Goal: Information Seeking & Learning: Check status

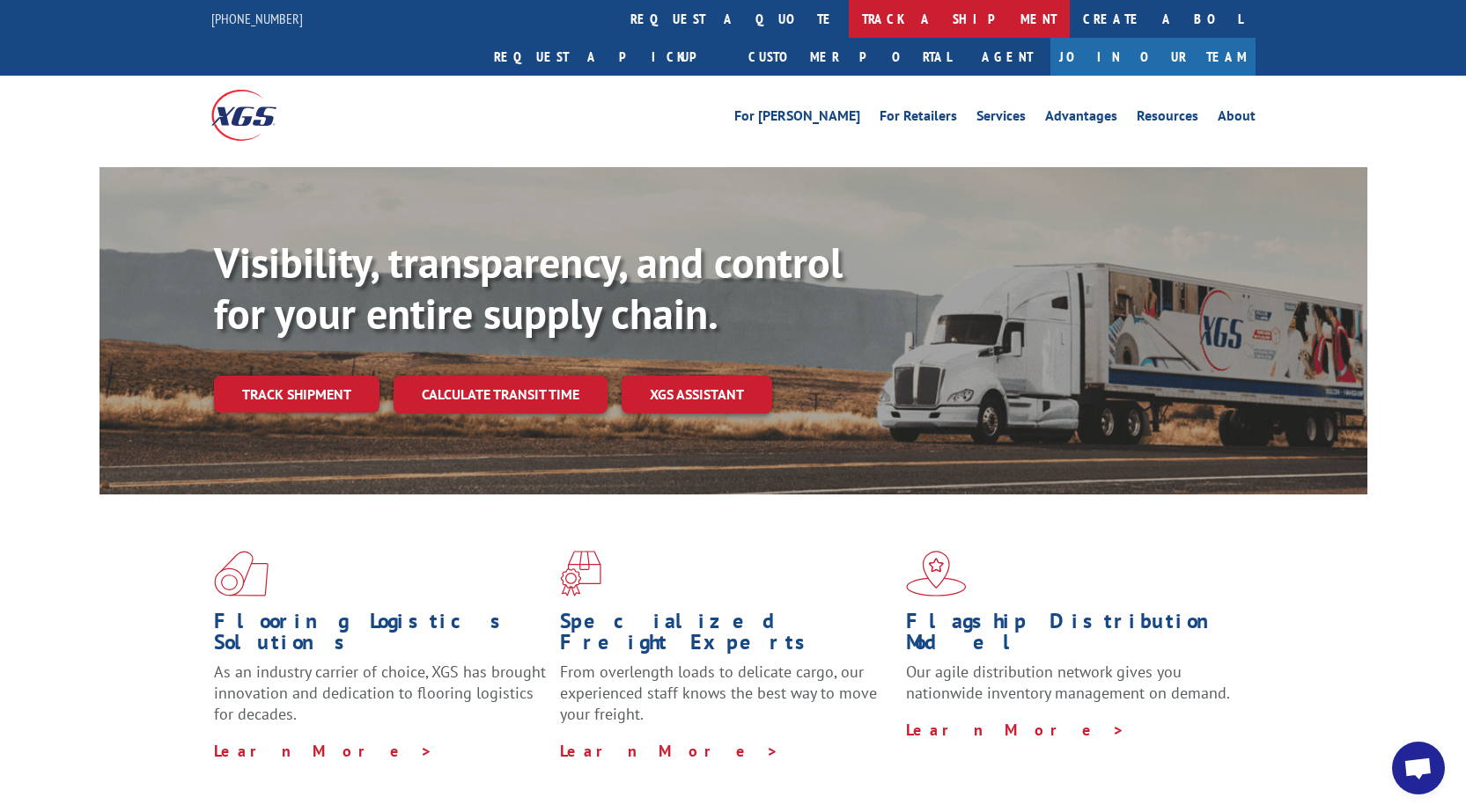
click at [848, 23] on link "track a shipment" at bounding box center [958, 19] width 221 height 38
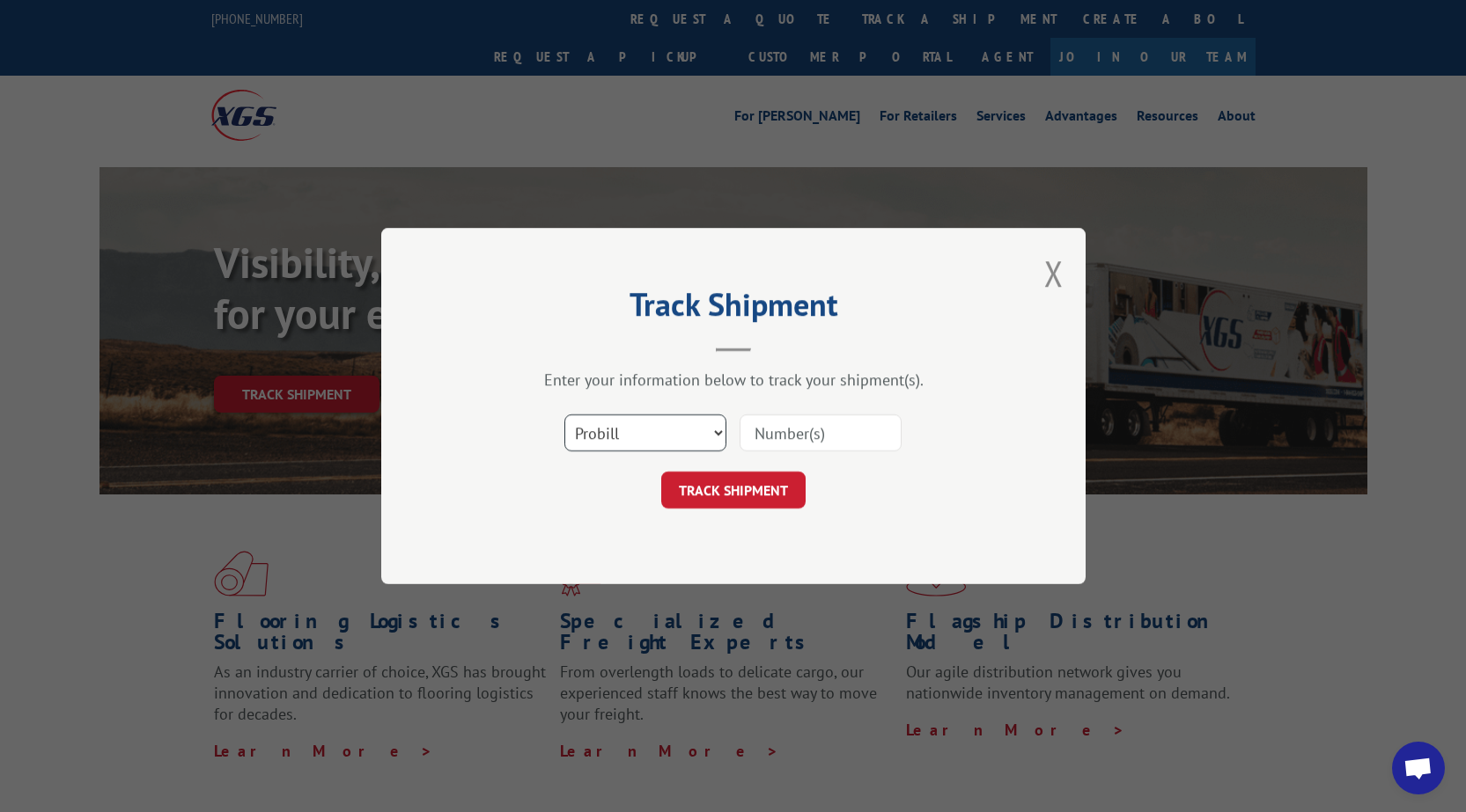
click at [616, 429] on select "Select category... Probill BOL PO" at bounding box center [646, 432] width 162 height 37
select select "po"
click at [565, 414] on select "Select category... Probill BOL PO" at bounding box center [646, 432] width 162 height 37
click at [846, 441] on input at bounding box center [820, 432] width 162 height 37
type input "34510675"
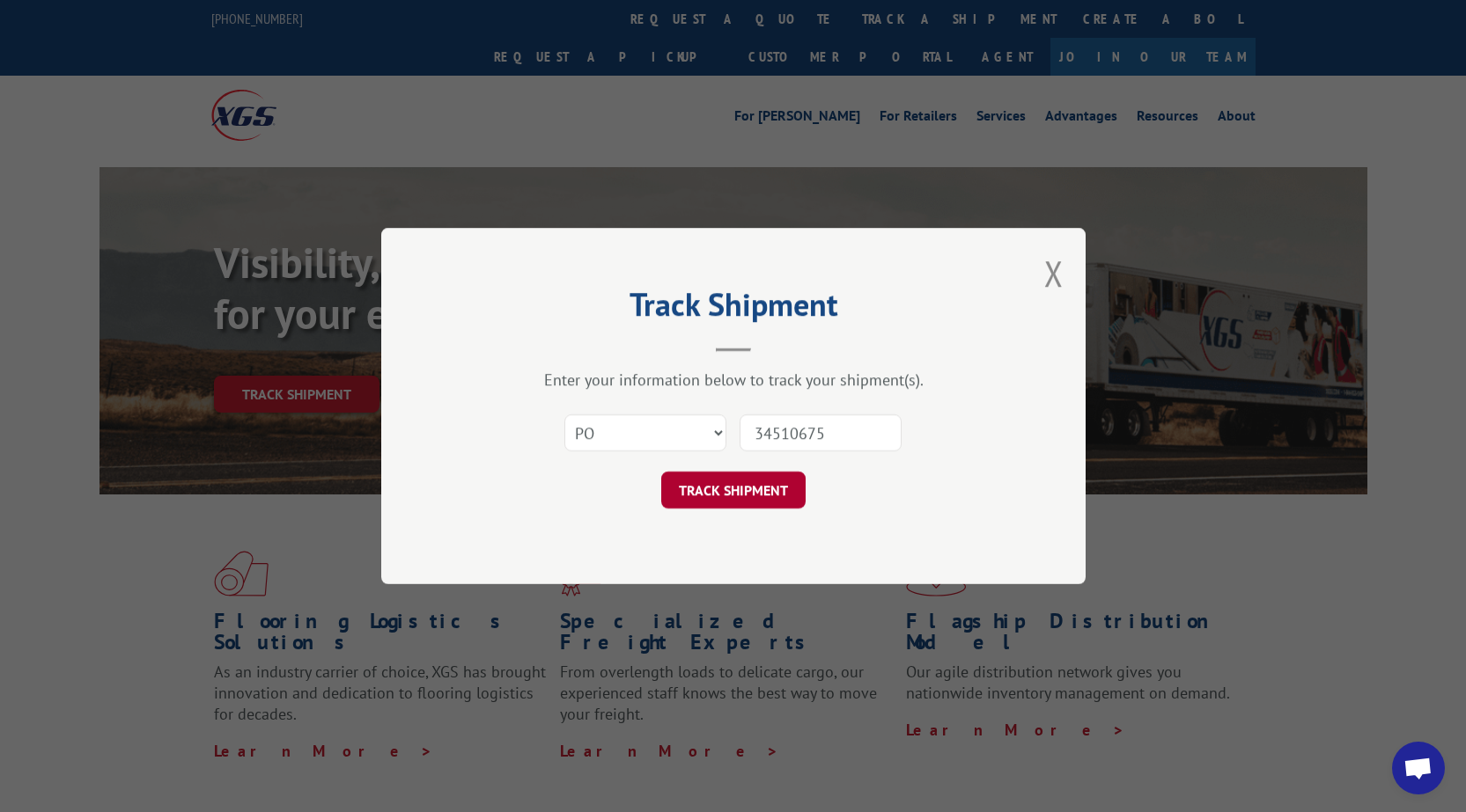
click at [745, 482] on button "TRACK SHIPMENT" at bounding box center [733, 490] width 144 height 37
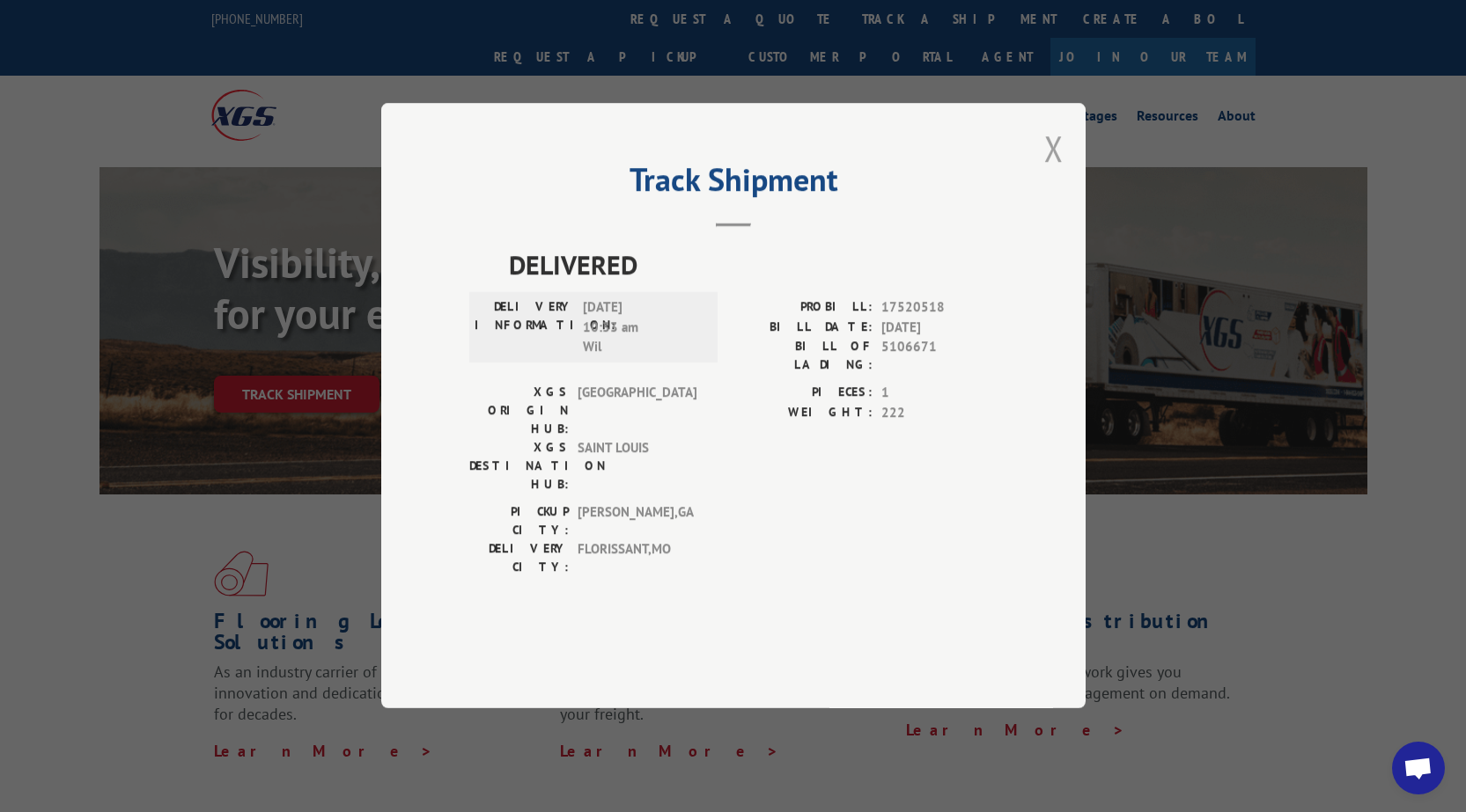
click at [1055, 172] on button "Close modal" at bounding box center [1054, 149] width 20 height 47
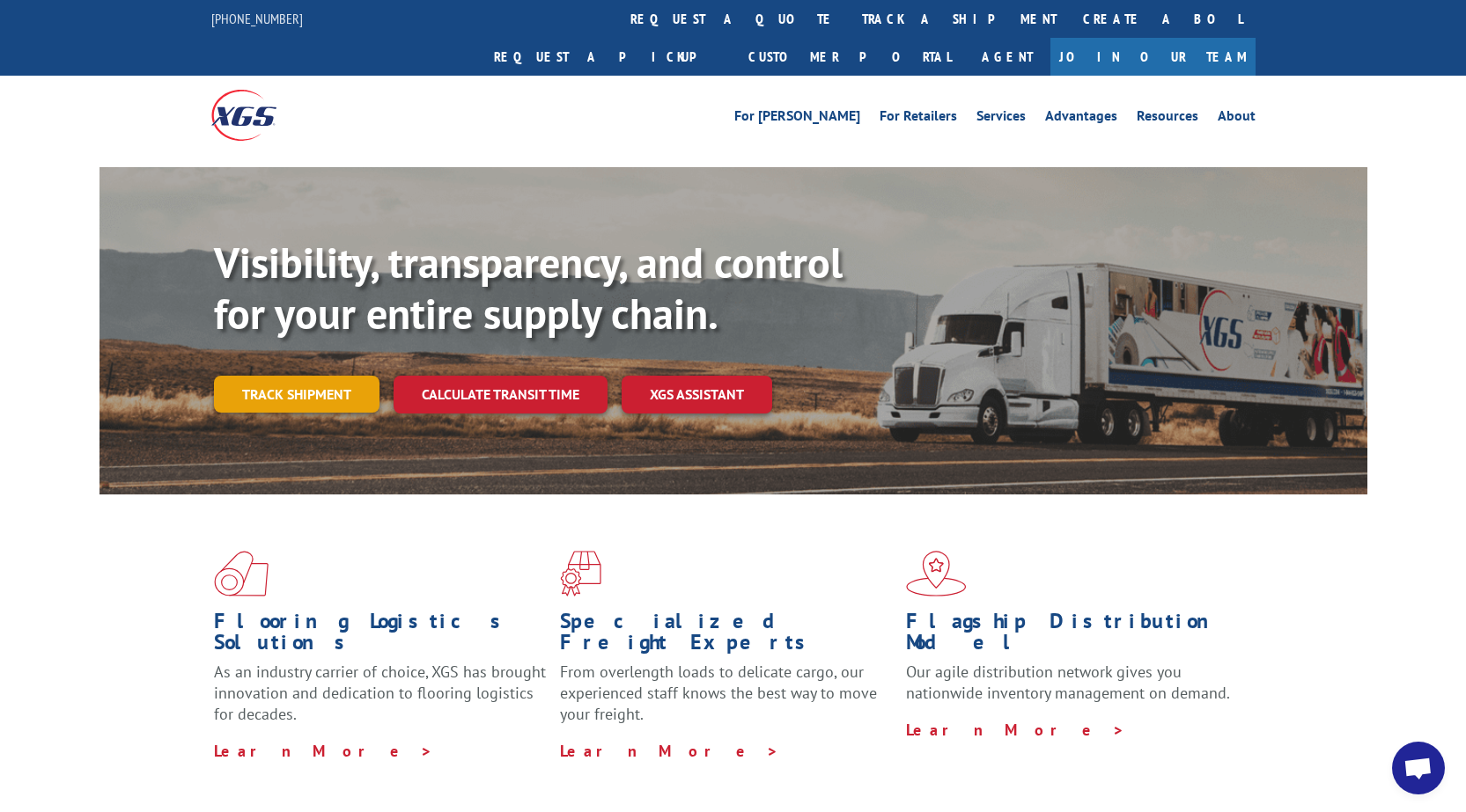
click at [340, 375] on link "Track shipment" at bounding box center [297, 393] width 166 height 37
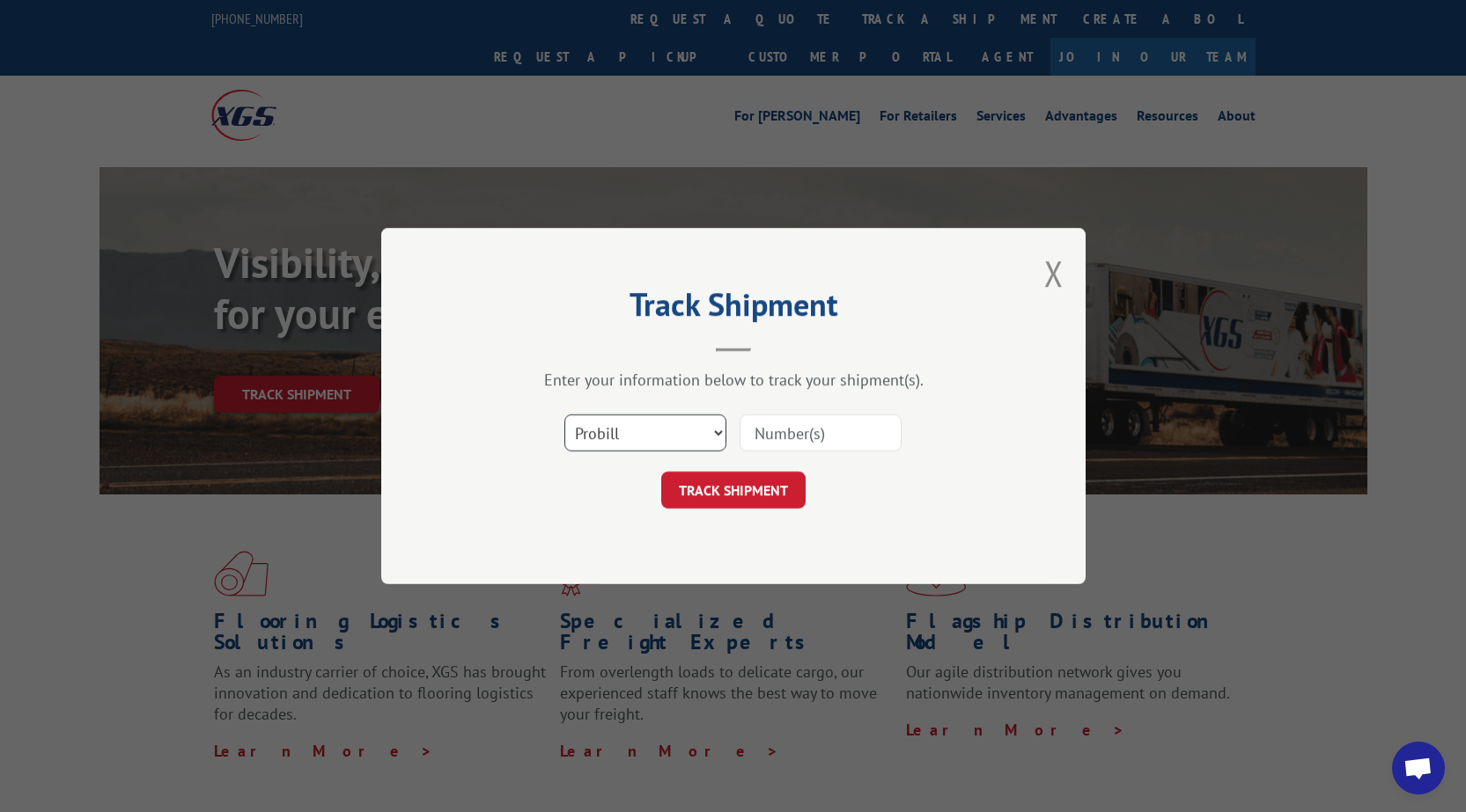
click at [633, 442] on select "Select category... Probill BOL PO" at bounding box center [646, 432] width 162 height 37
select select "po"
click at [565, 414] on select "Select category... Probill BOL PO" at bounding box center [646, 432] width 162 height 37
click at [795, 443] on input at bounding box center [820, 432] width 162 height 37
type input "34510675"
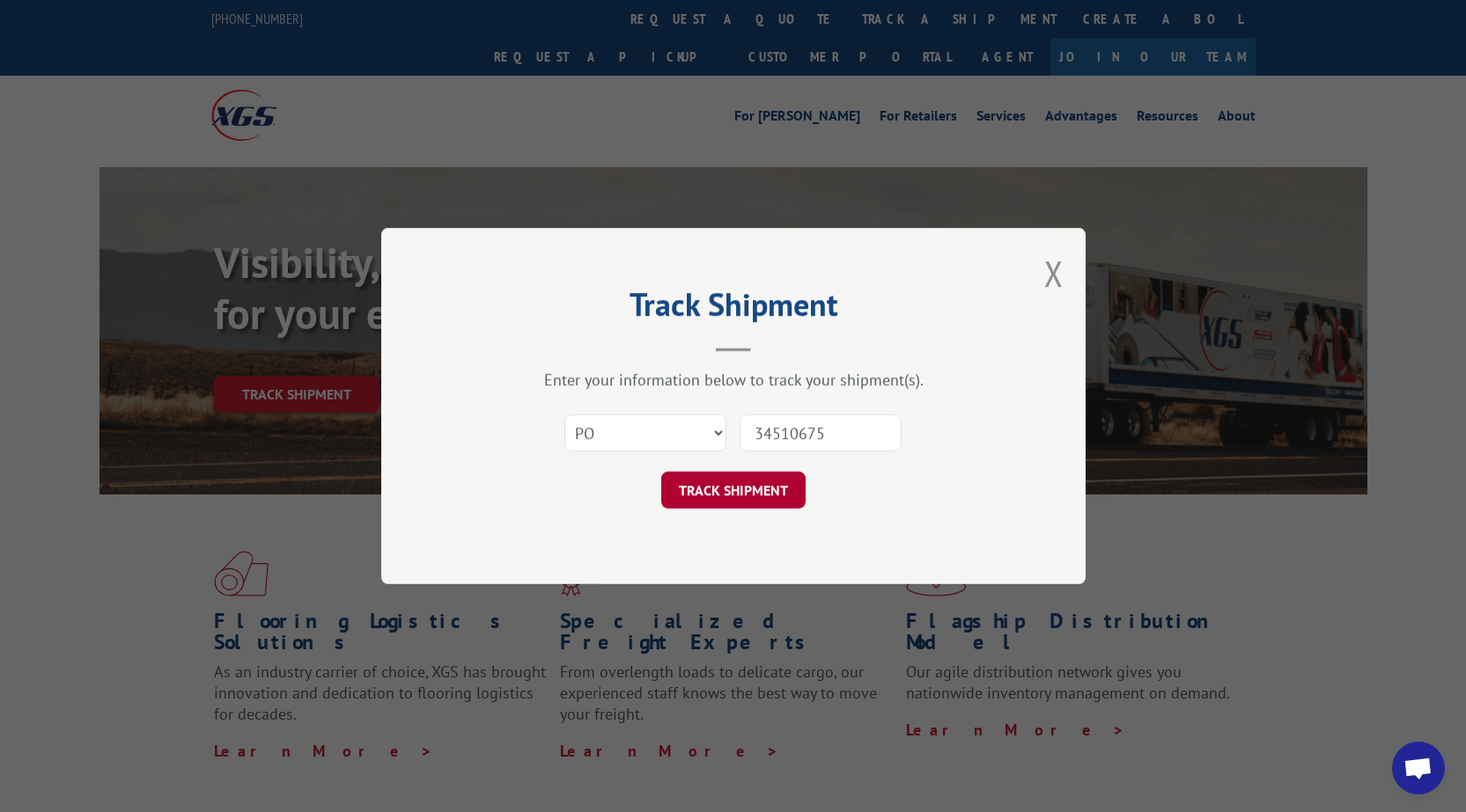
click at [766, 481] on button "TRACK SHIPMENT" at bounding box center [733, 490] width 144 height 37
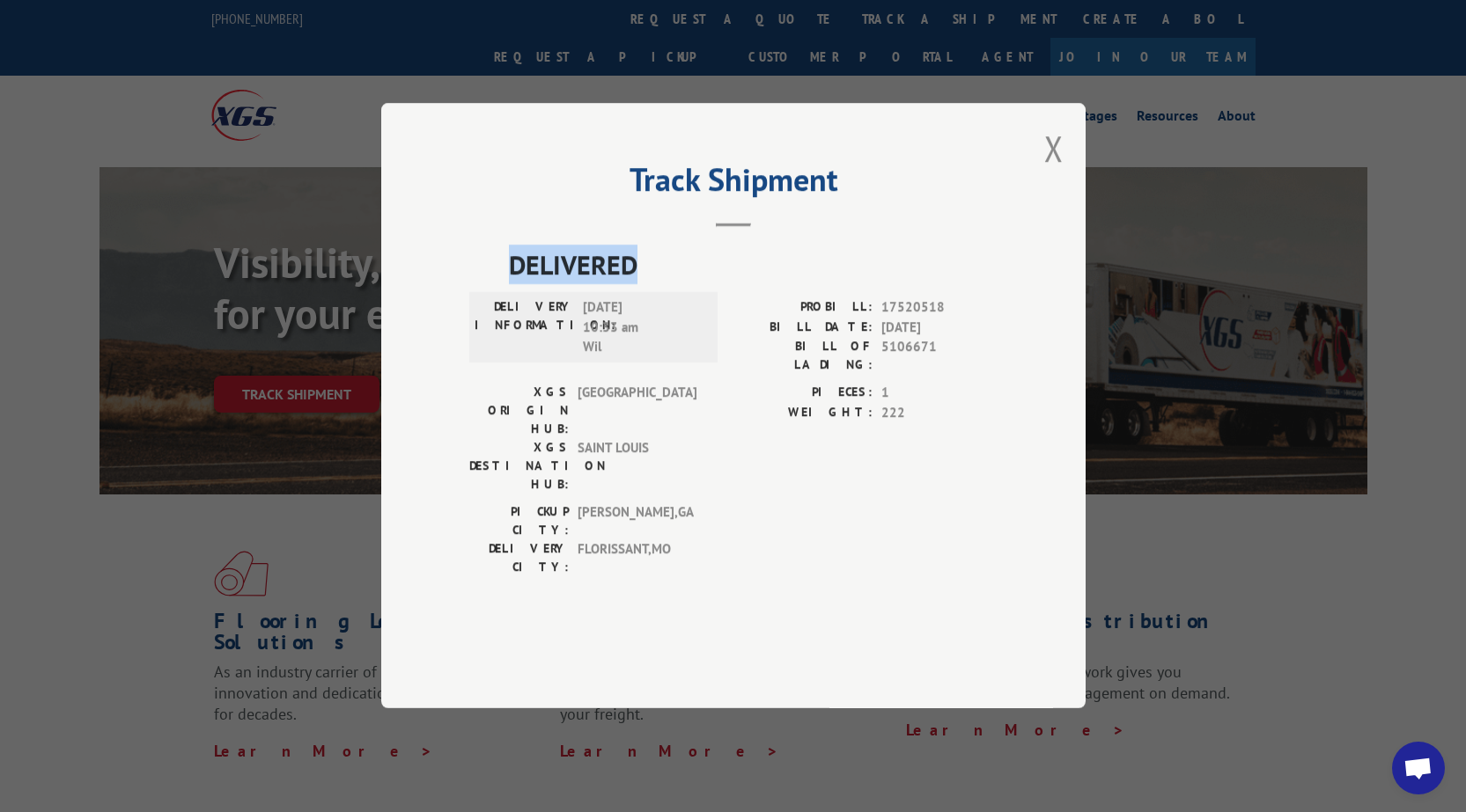
drag, startPoint x: 499, startPoint y: 319, endPoint x: 654, endPoint y: 318, distance: 155.0
click at [653, 318] on div "DELIVERED DELIVERY INFORMATION: 09/03/2025 10:33 am Wil PROBILL: 17520518 BILL …" at bounding box center [733, 416] width 529 height 340
copy span "DELIVERED"
drag, startPoint x: 513, startPoint y: 357, endPoint x: 639, endPoint y: 393, distance: 131.0
click at [638, 358] on div "DELIVERY INFORMATION: 09/03/2025 10:33 am Wil" at bounding box center [593, 328] width 238 height 59
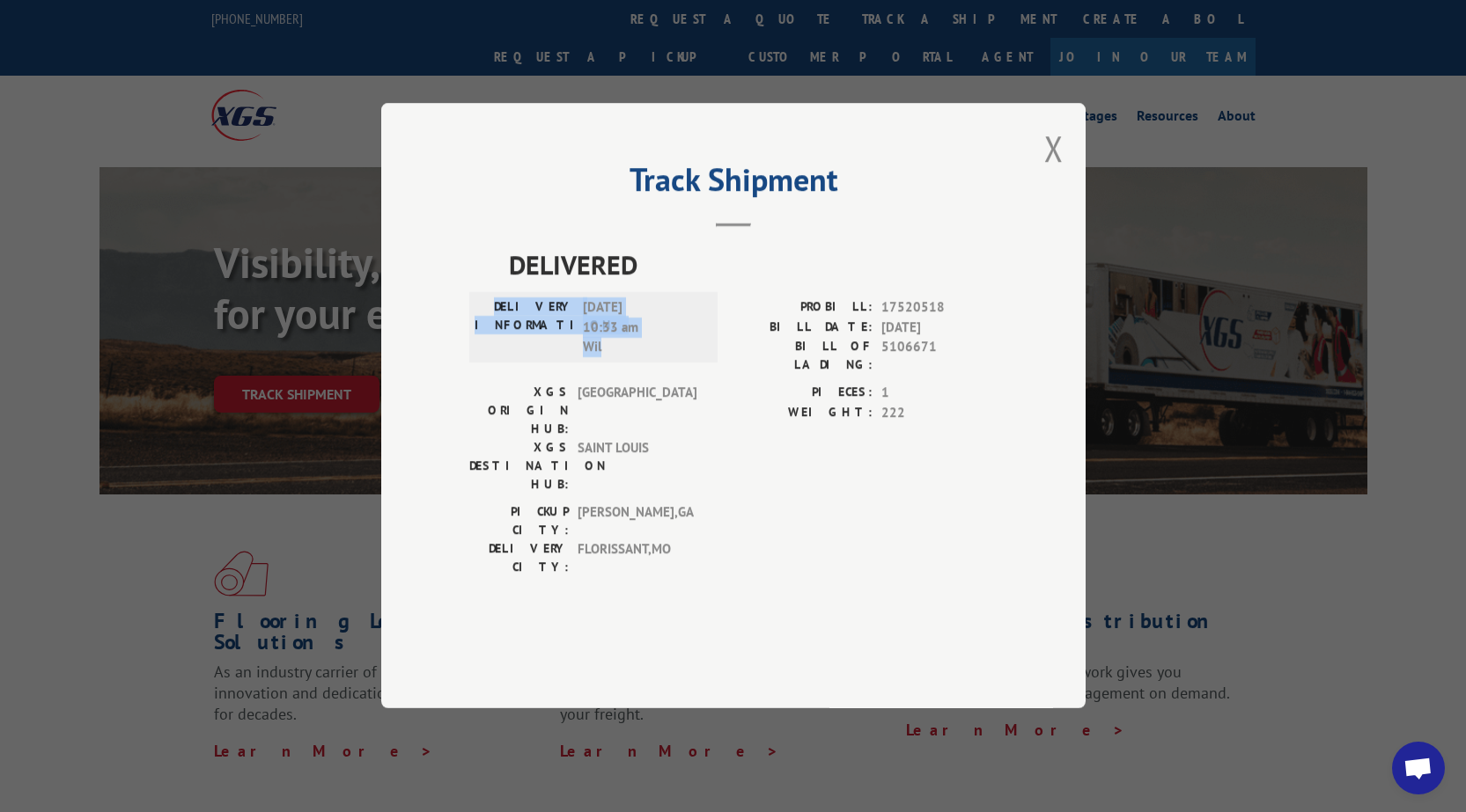
copy div "DELIVERY INFORMATION: 09/03/2025 10:33 am Wil"
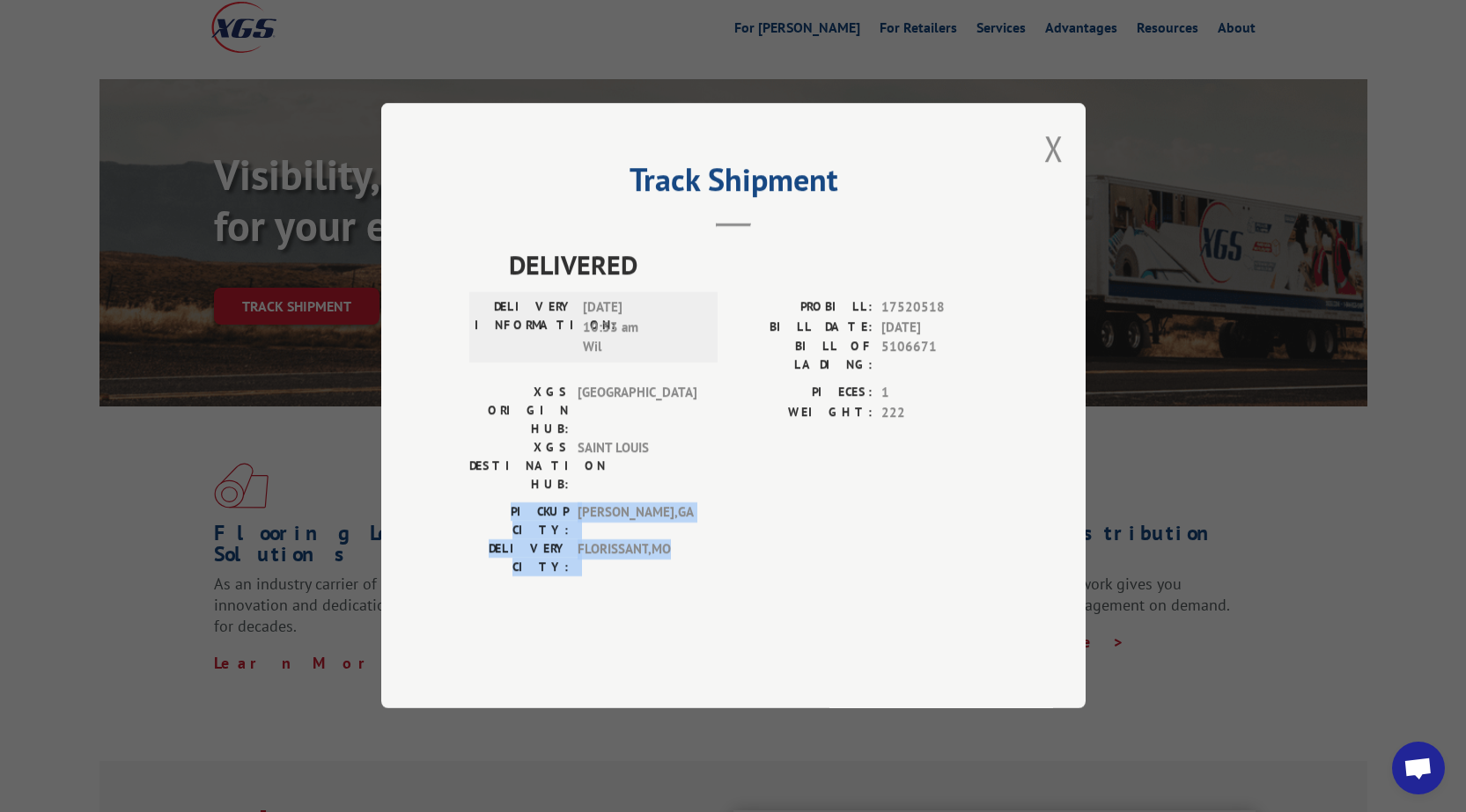
drag, startPoint x: 493, startPoint y: 492, endPoint x: 685, endPoint y: 520, distance: 194.0
click at [685, 520] on div "PICKUP CITY: DALTON , GA DELIVERY CITY: FLORISSANT , MO" at bounding box center [588, 540] width 238 height 74
copy div "PICKUP CITY: DALTON , GA DELIVERY CITY: FLORISSANT , MO"
click at [1061, 172] on button "Close modal" at bounding box center [1054, 149] width 20 height 47
